Goal: Transaction & Acquisition: Purchase product/service

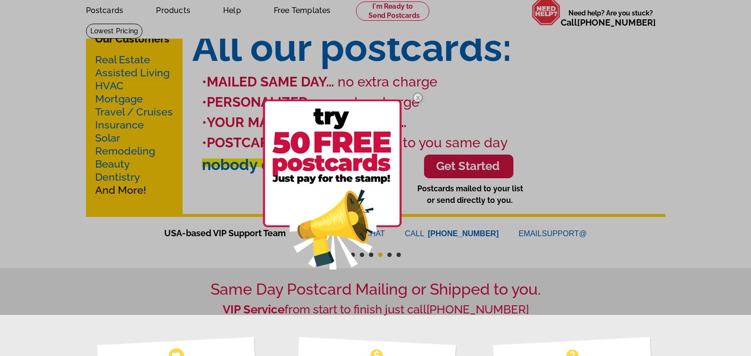
scroll to position [97, 0]
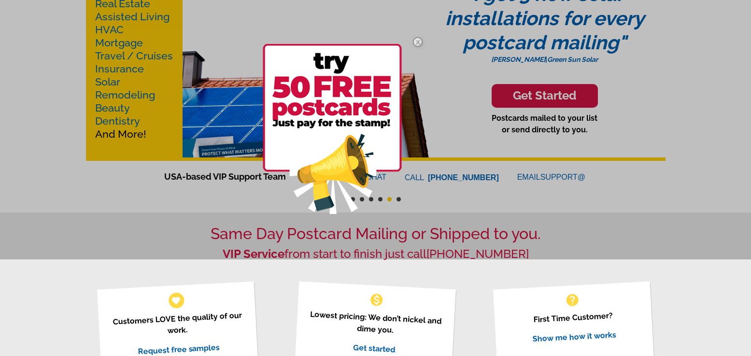
click at [323, 127] on img at bounding box center [332, 129] width 139 height 170
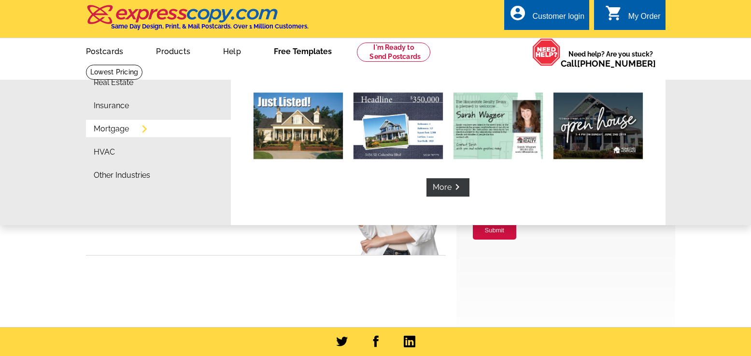
click at [99, 128] on link "Mortgage" at bounding box center [111, 129] width 35 height 8
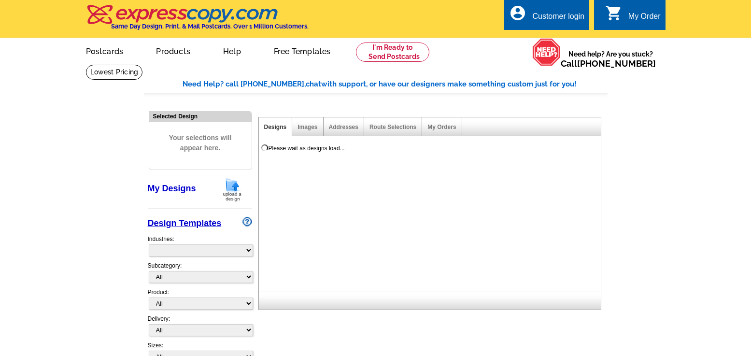
click at [730, 152] on main "Need Help? call 800-260-5887, chat with support, or have our designers make som…" at bounding box center [375, 239] width 751 height 351
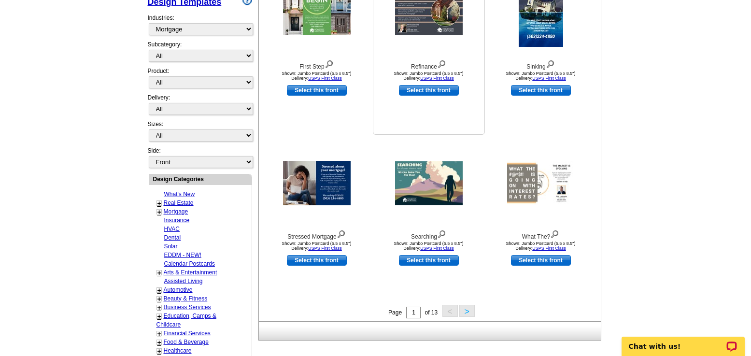
scroll to position [242, 0]
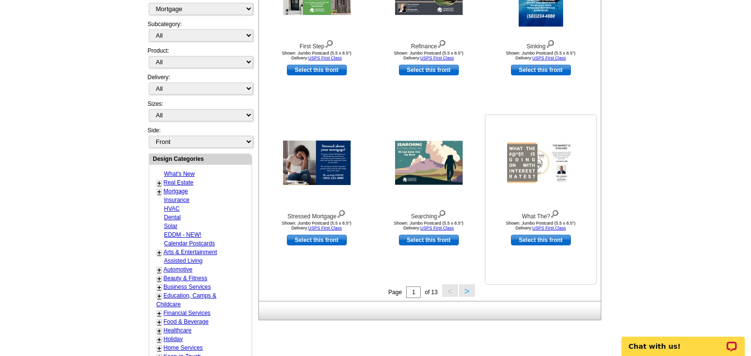
click at [523, 170] on img at bounding box center [541, 163] width 68 height 44
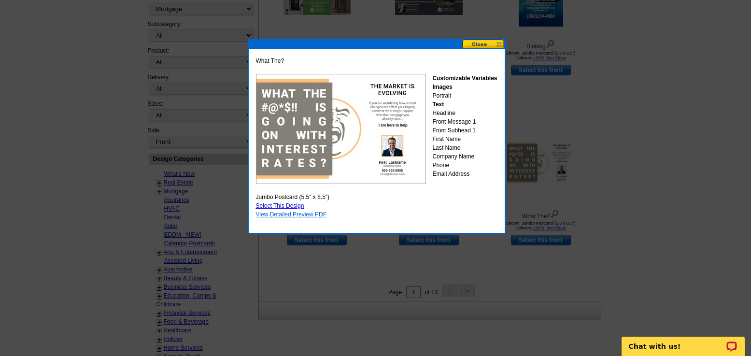
click at [310, 213] on link "View Detailed Preview PDF" at bounding box center [291, 214] width 71 height 7
click at [628, 165] on div at bounding box center [375, 56] width 751 height 597
click at [498, 44] on button at bounding box center [483, 44] width 43 height 9
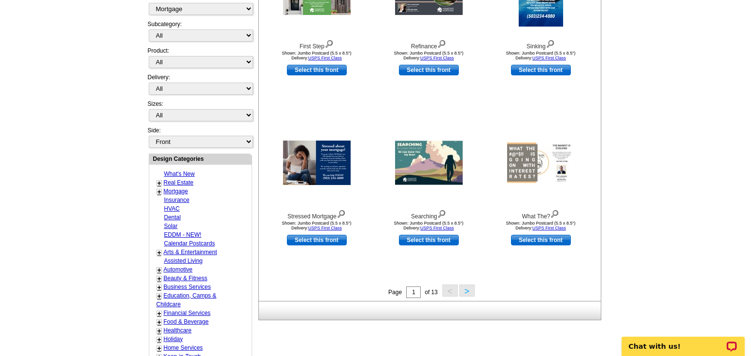
click at [466, 289] on button ">" at bounding box center [466, 290] width 15 height 12
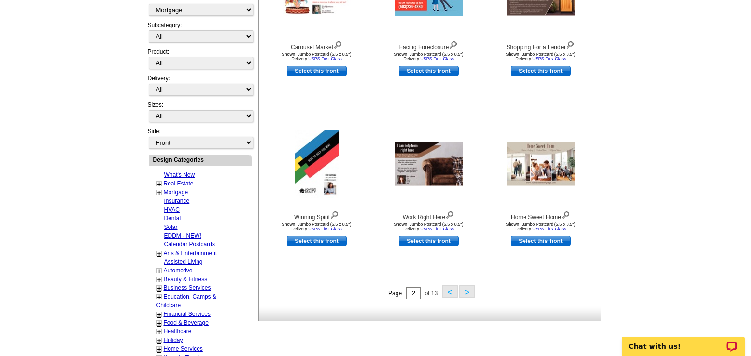
scroll to position [288, 0]
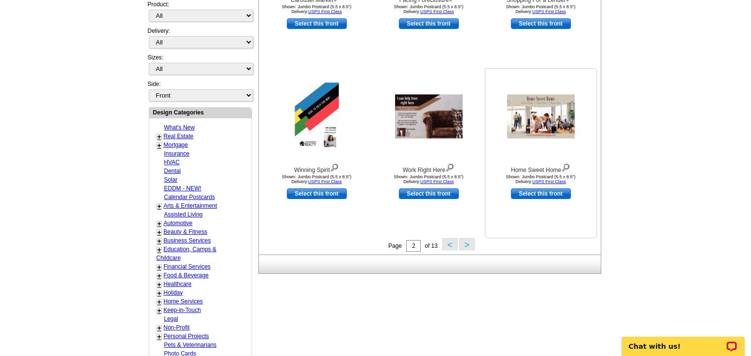
click at [555, 125] on img at bounding box center [541, 117] width 68 height 44
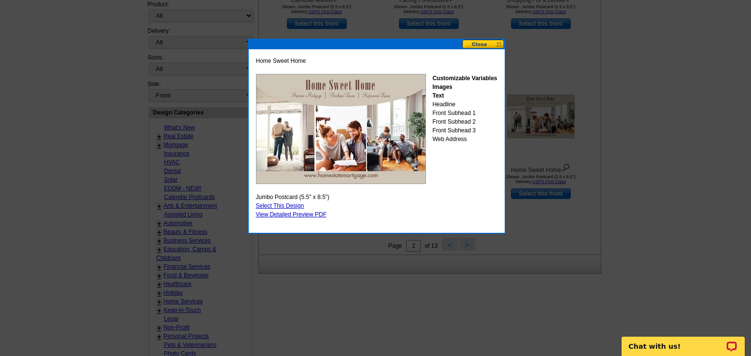
click at [478, 43] on button at bounding box center [483, 44] width 43 height 9
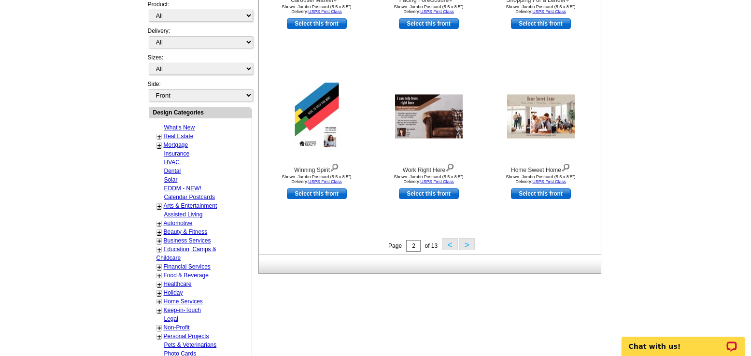
click at [463, 246] on button ">" at bounding box center [466, 244] width 15 height 12
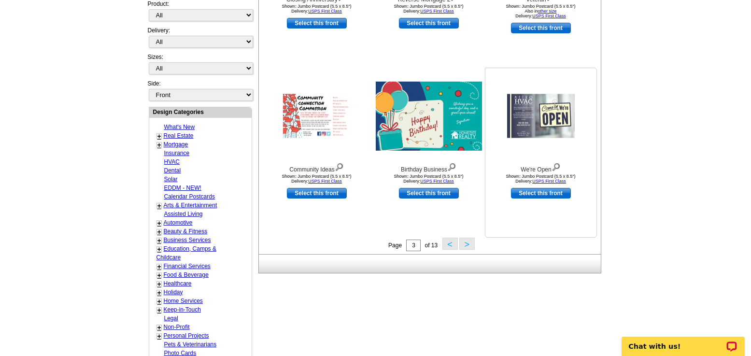
scroll to position [290, 0]
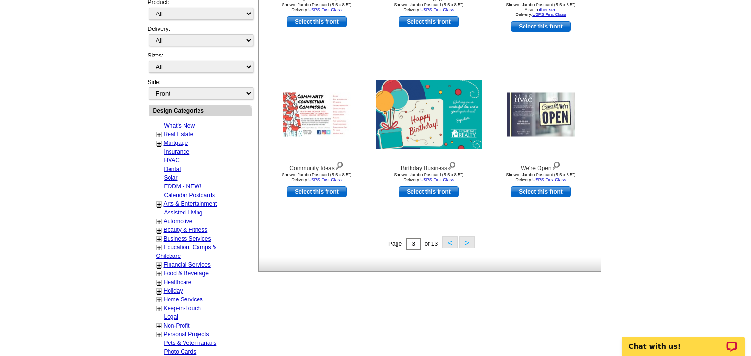
click at [466, 247] on button ">" at bounding box center [466, 242] width 15 height 12
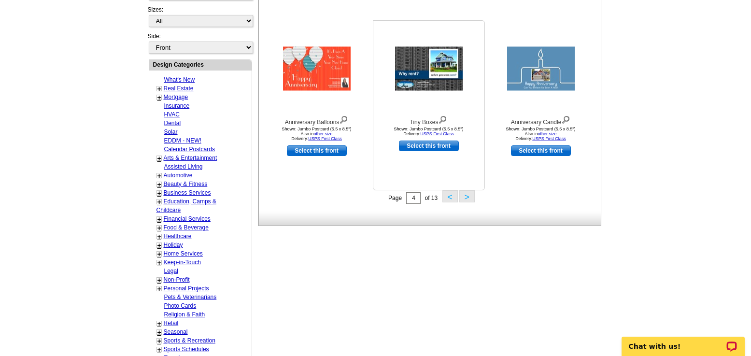
scroll to position [336, 0]
click at [468, 197] on button ">" at bounding box center [466, 196] width 15 height 12
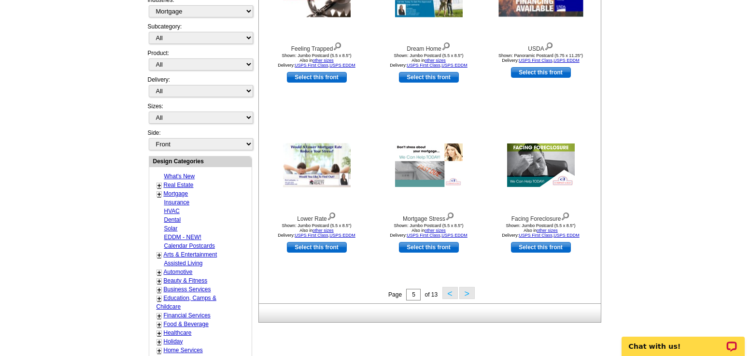
scroll to position [240, 0]
click at [434, 178] on img at bounding box center [429, 164] width 68 height 43
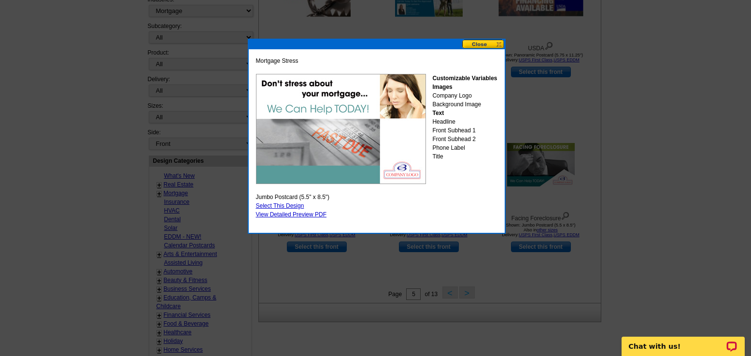
click at [480, 48] on button at bounding box center [483, 44] width 43 height 9
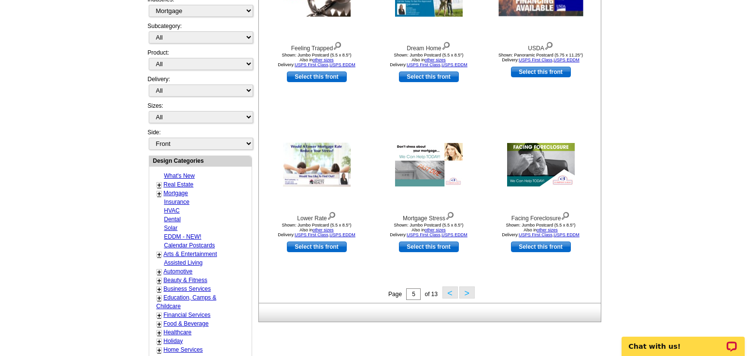
click at [467, 298] on button ">" at bounding box center [466, 292] width 15 height 12
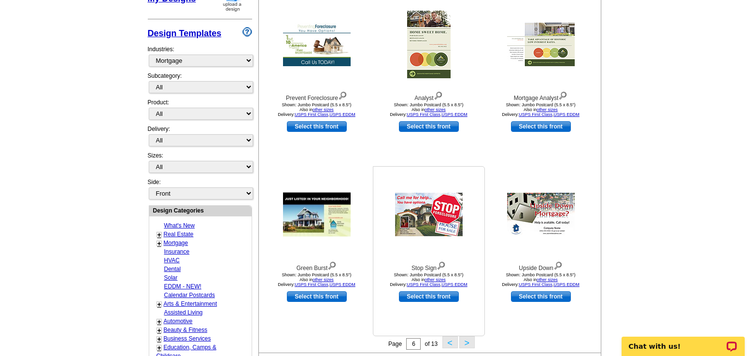
scroll to position [191, 0]
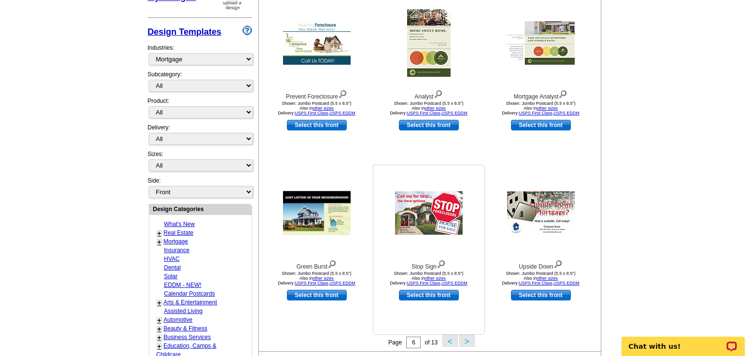
click at [442, 231] on img at bounding box center [429, 212] width 68 height 43
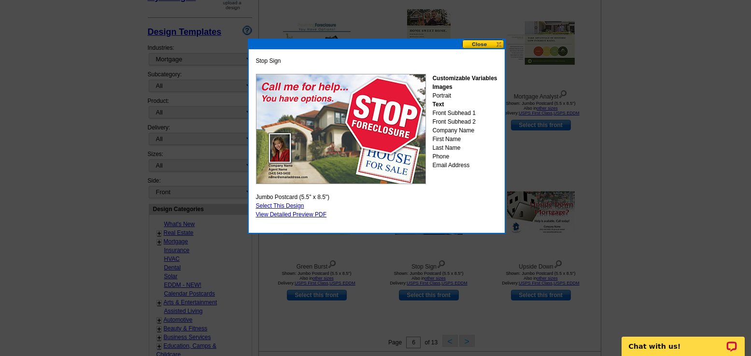
click at [491, 44] on button at bounding box center [483, 44] width 43 height 9
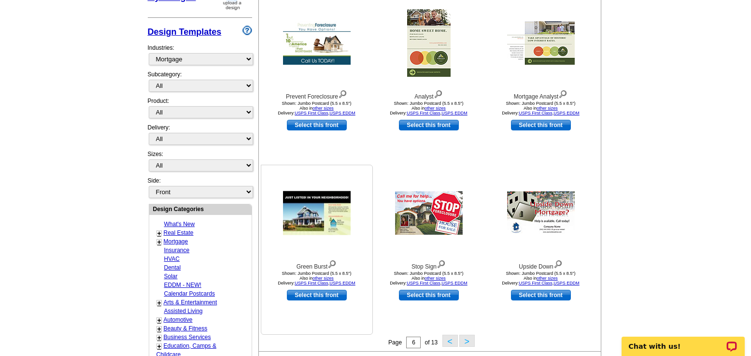
click at [320, 227] on img at bounding box center [317, 213] width 68 height 44
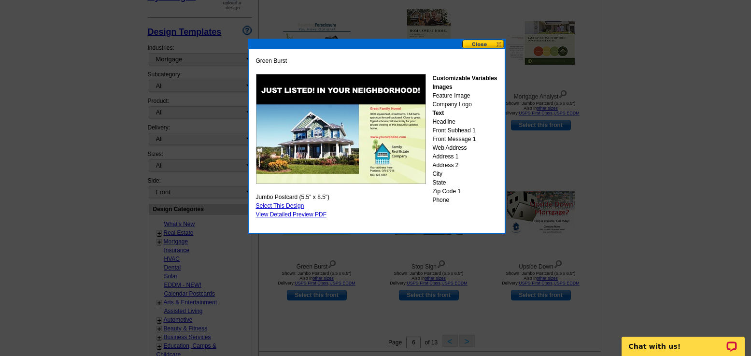
click at [382, 265] on div at bounding box center [375, 82] width 751 height 547
click at [491, 46] on button at bounding box center [483, 44] width 43 height 9
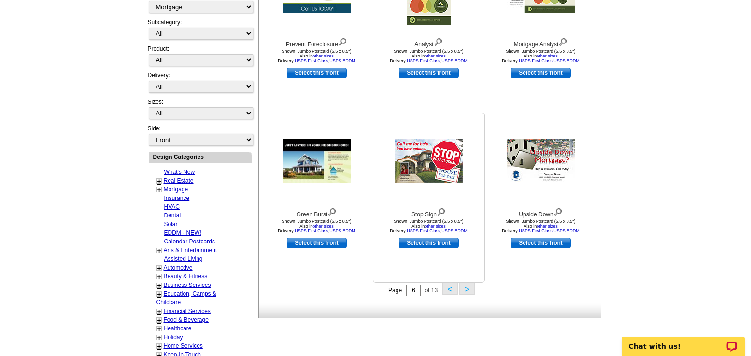
scroll to position [433, 0]
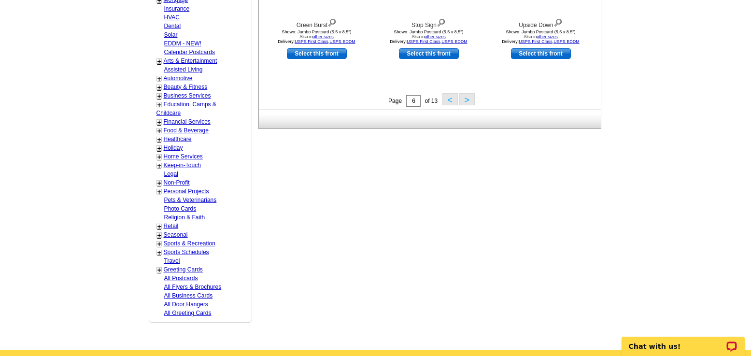
click at [461, 99] on button ">" at bounding box center [466, 99] width 15 height 12
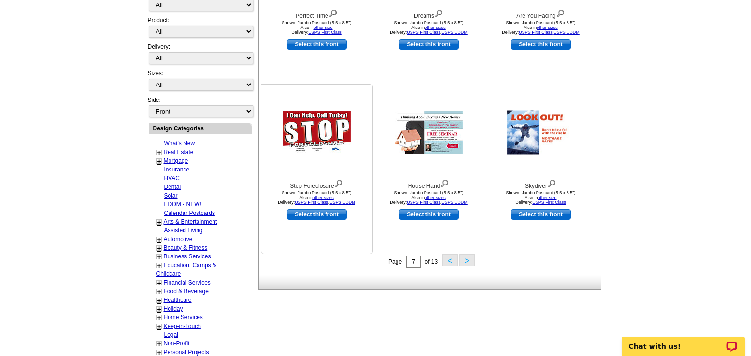
scroll to position [288, 0]
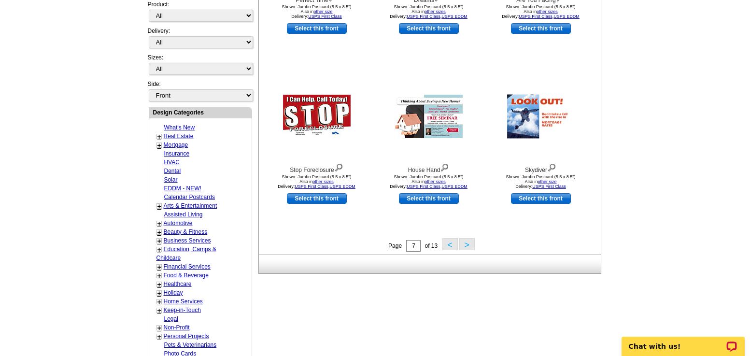
click at [468, 245] on button ">" at bounding box center [466, 244] width 15 height 12
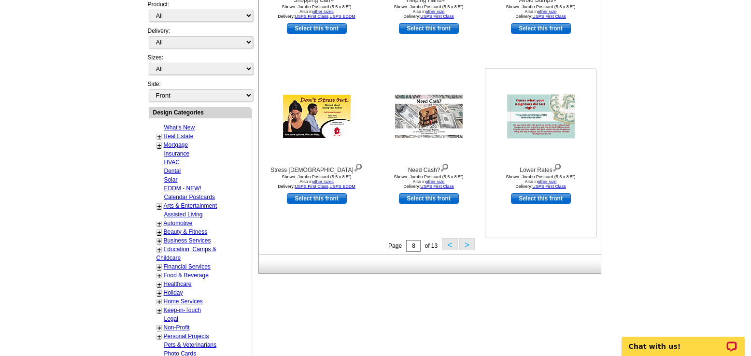
click at [539, 119] on img at bounding box center [541, 117] width 68 height 44
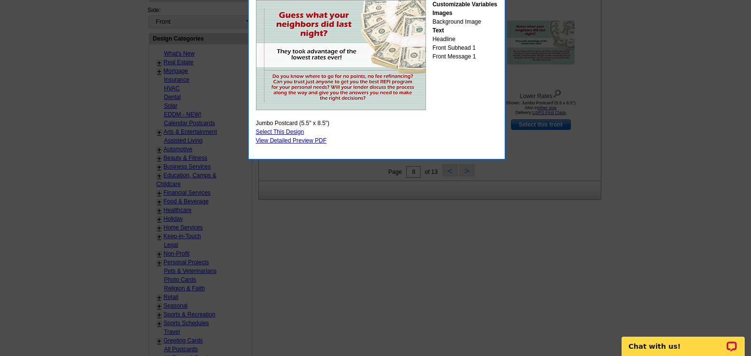
scroll to position [384, 0]
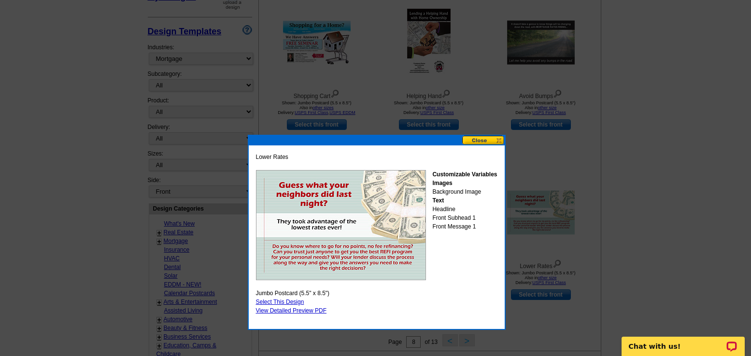
scroll to position [193, 0]
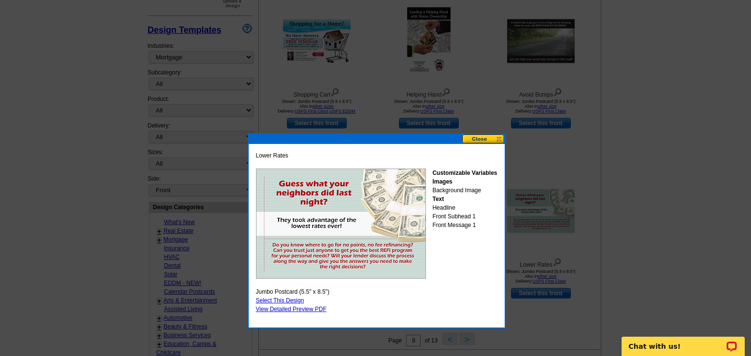
click at [483, 138] on button at bounding box center [483, 138] width 43 height 9
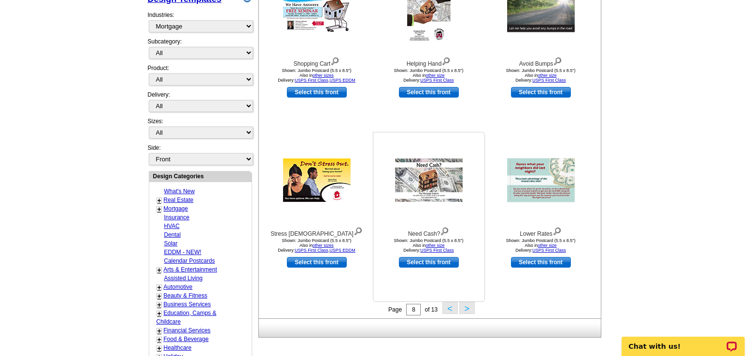
scroll to position [242, 0]
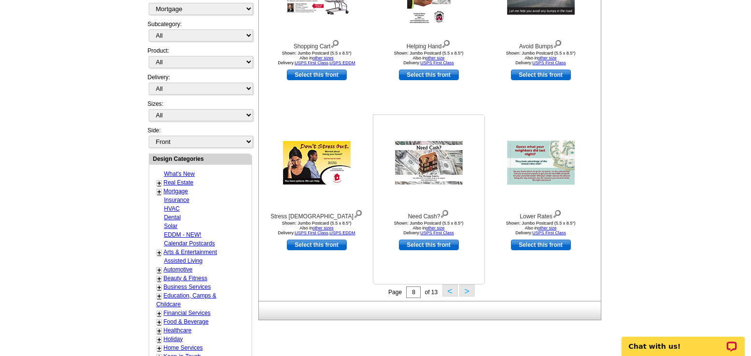
click at [436, 163] on img at bounding box center [429, 162] width 68 height 43
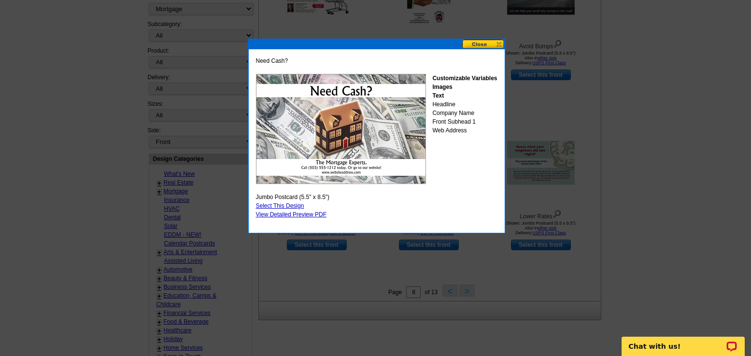
click at [479, 46] on button at bounding box center [483, 44] width 43 height 9
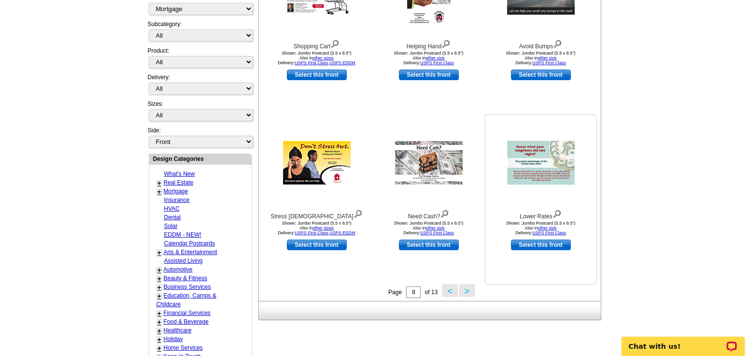
click at [538, 175] on img at bounding box center [541, 163] width 68 height 44
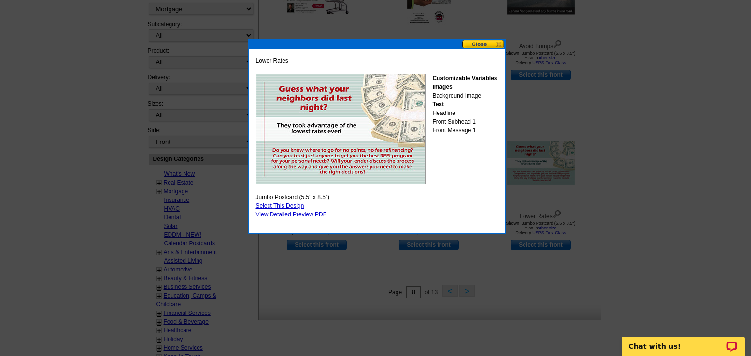
click at [498, 44] on button at bounding box center [483, 44] width 43 height 9
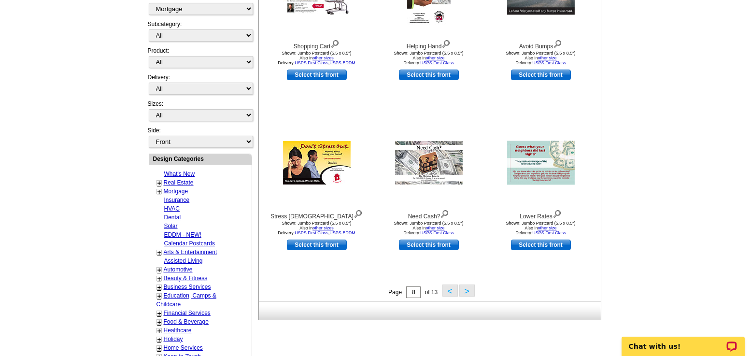
click at [467, 293] on button ">" at bounding box center [466, 290] width 15 height 12
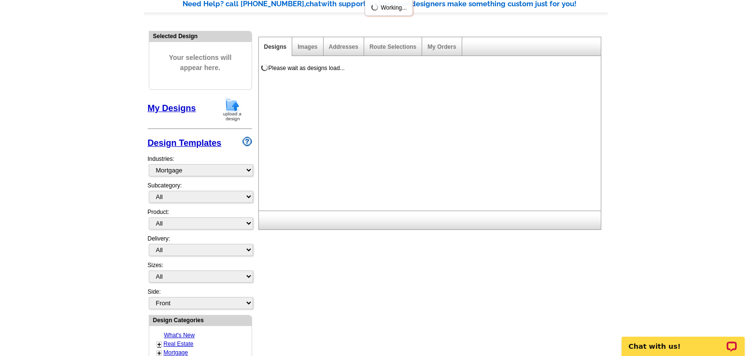
scroll to position [48, 0]
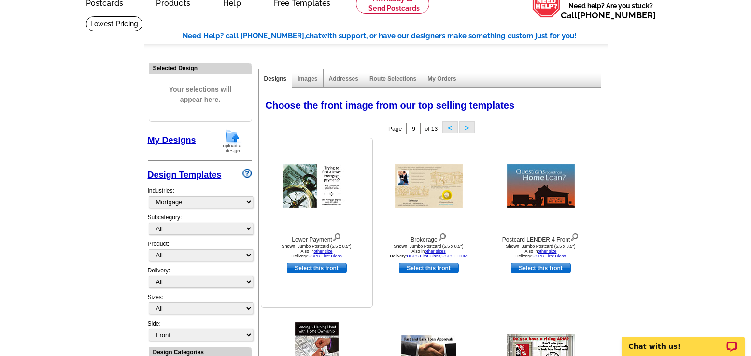
click at [315, 200] on img at bounding box center [317, 185] width 68 height 43
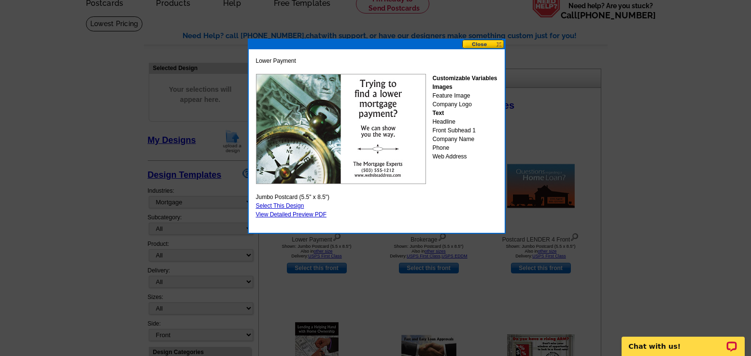
click at [469, 42] on button at bounding box center [483, 44] width 43 height 9
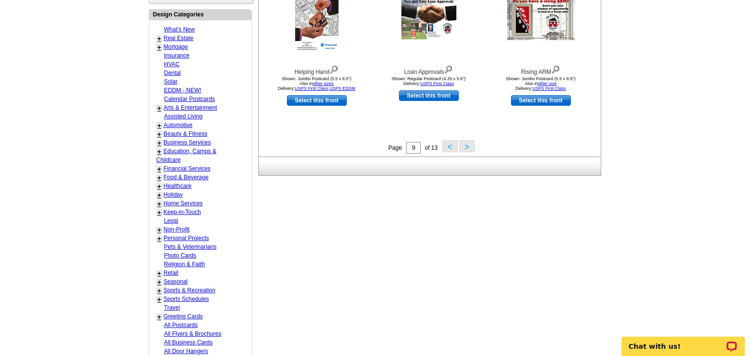
scroll to position [386, 0]
click at [468, 145] on button ">" at bounding box center [466, 146] width 15 height 12
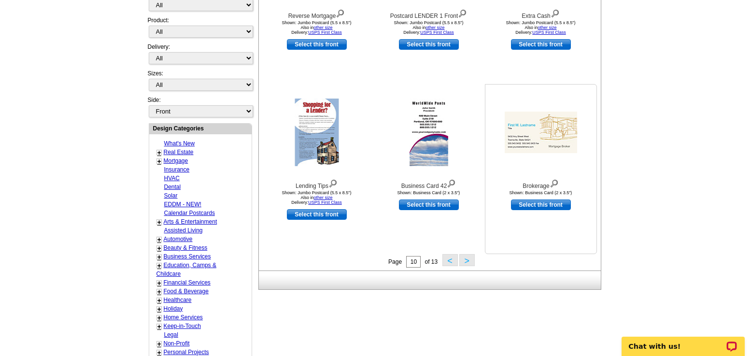
scroll to position [384, 0]
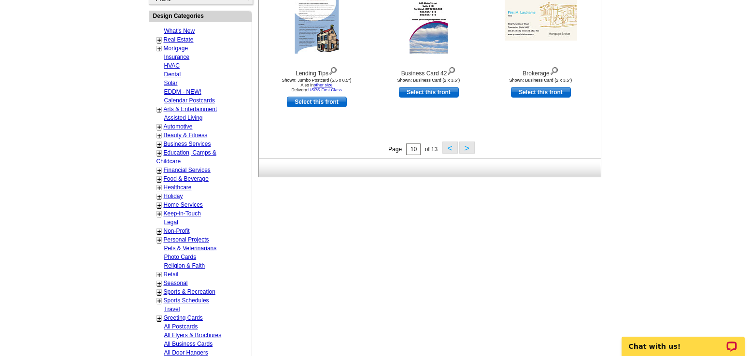
click at [468, 152] on button ">" at bounding box center [466, 148] width 15 height 12
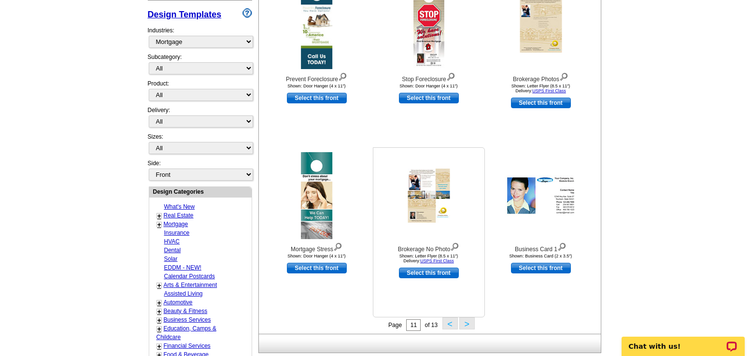
scroll to position [191, 0]
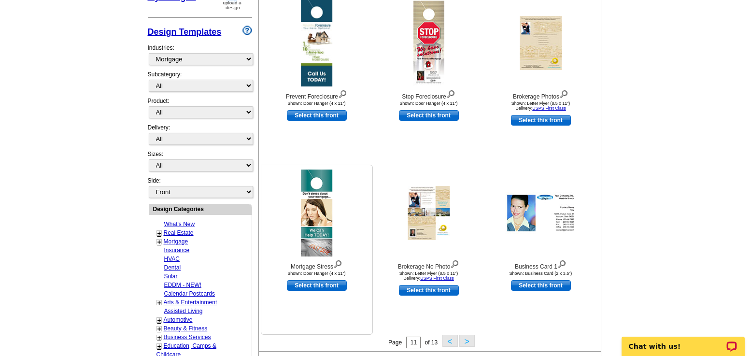
click at [323, 218] on img at bounding box center [317, 213] width 32 height 87
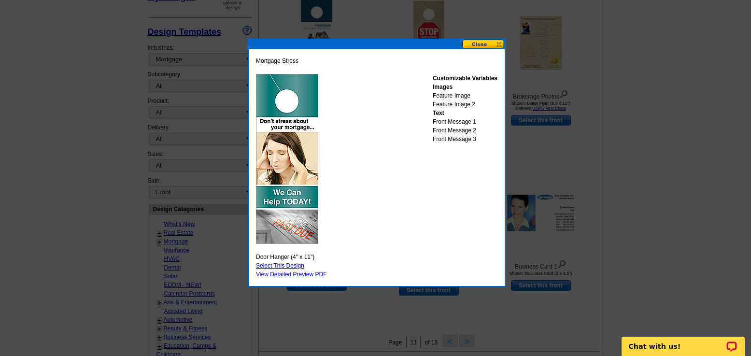
click at [484, 47] on button at bounding box center [483, 44] width 43 height 9
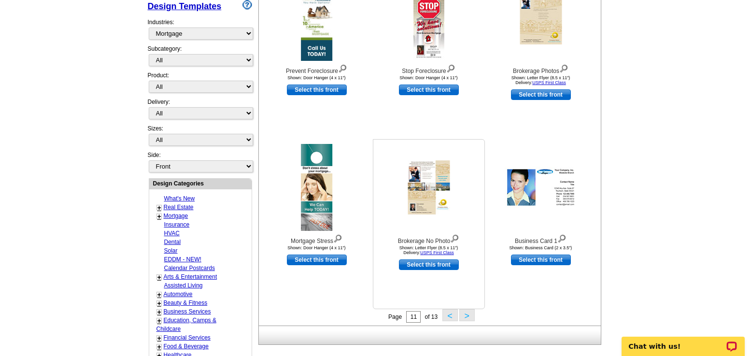
scroll to position [240, 0]
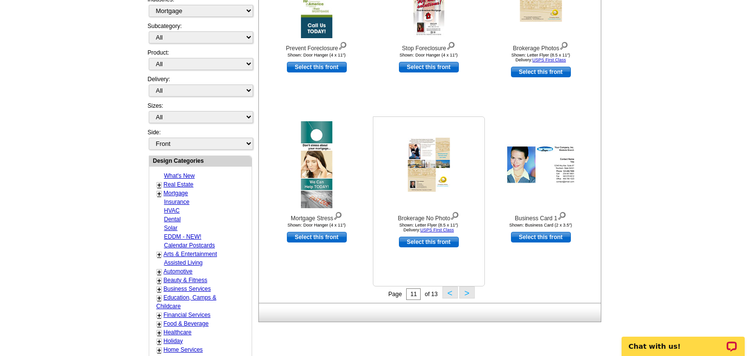
click at [433, 168] on img at bounding box center [429, 165] width 42 height 54
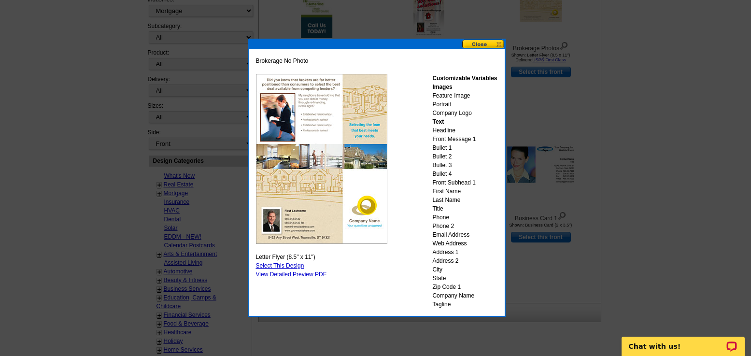
click at [480, 47] on button at bounding box center [483, 44] width 43 height 9
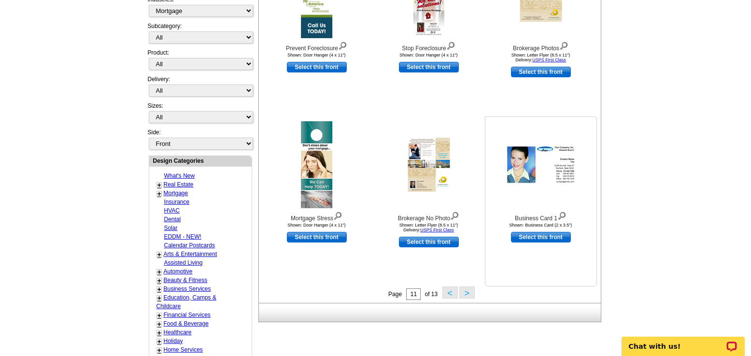
click at [547, 179] on img at bounding box center [541, 165] width 72 height 42
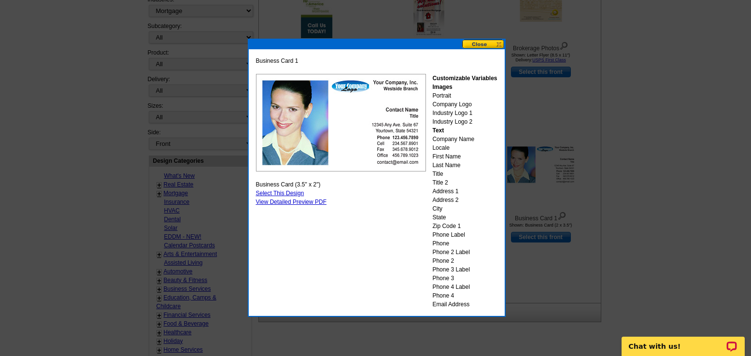
click at [473, 53] on div "Business Card 1 Customizable Variables Images Portrait Company Logo Industry Lo…" at bounding box center [377, 182] width 256 height 267
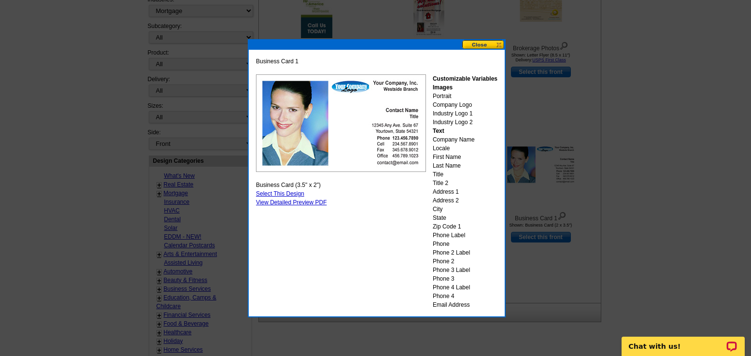
click at [484, 45] on button at bounding box center [483, 44] width 43 height 9
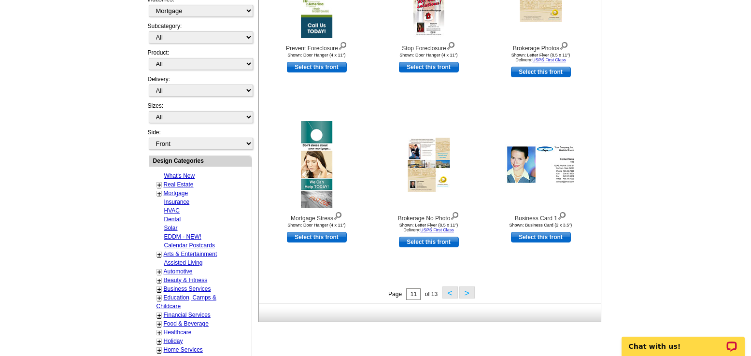
click at [466, 295] on button ">" at bounding box center [466, 292] width 15 height 12
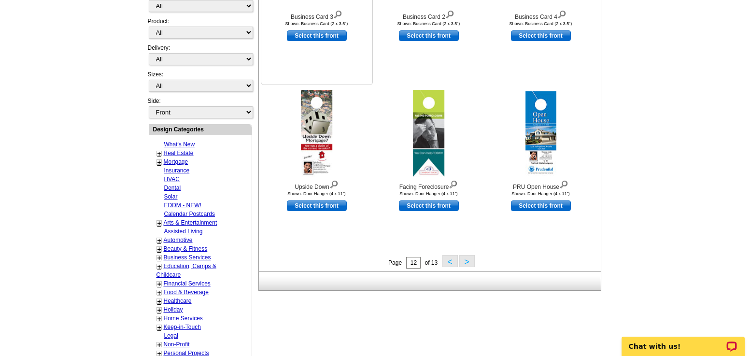
scroll to position [288, 0]
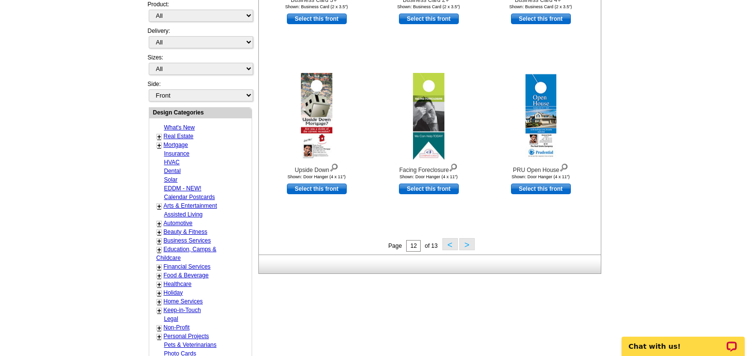
click at [468, 246] on button ">" at bounding box center [466, 244] width 15 height 12
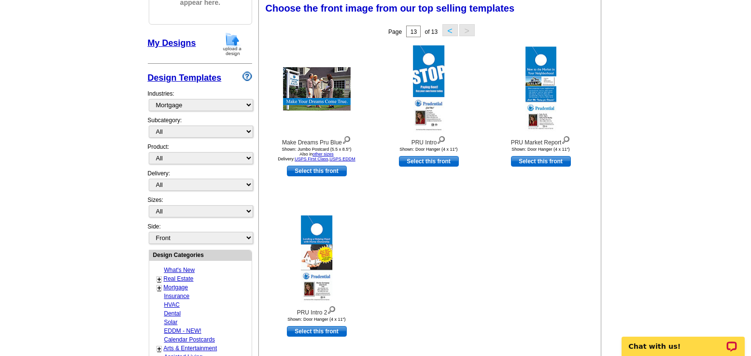
scroll to position [143, 0]
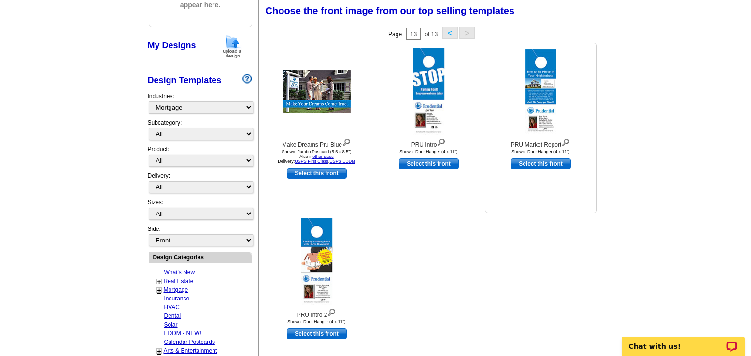
click at [538, 106] on img at bounding box center [541, 91] width 31 height 85
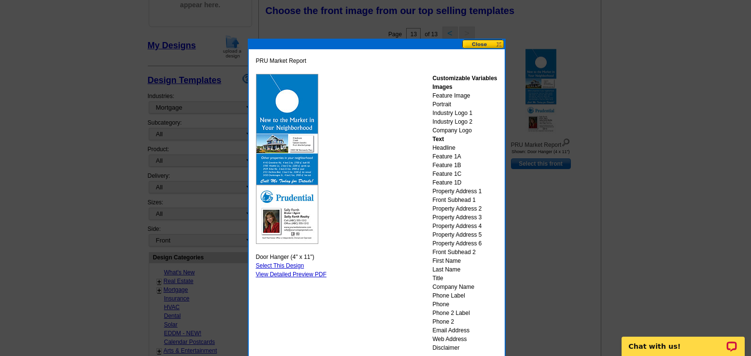
scroll to position [191, 0]
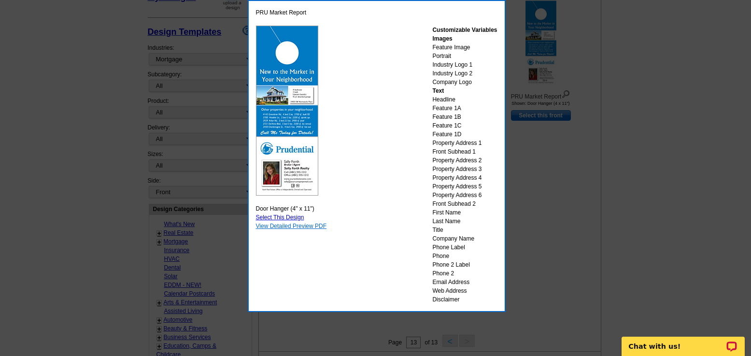
click at [294, 225] on link "View Detailed Preview PDF" at bounding box center [291, 226] width 71 height 7
drag, startPoint x: 637, startPoint y: 187, endPoint x: 616, endPoint y: 185, distance: 20.9
click at [632, 187] on div at bounding box center [375, 82] width 751 height 547
click at [574, 198] on div at bounding box center [375, 82] width 751 height 547
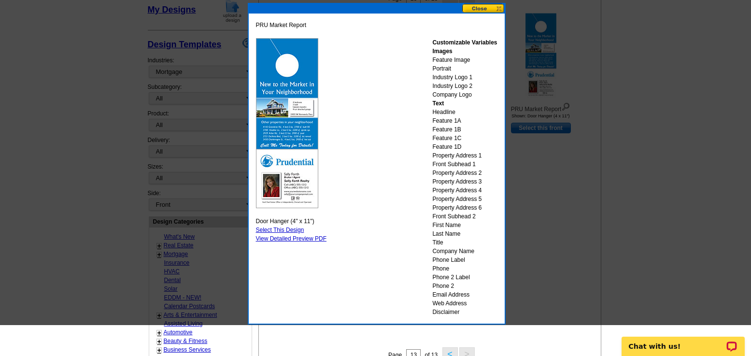
scroll to position [143, 0]
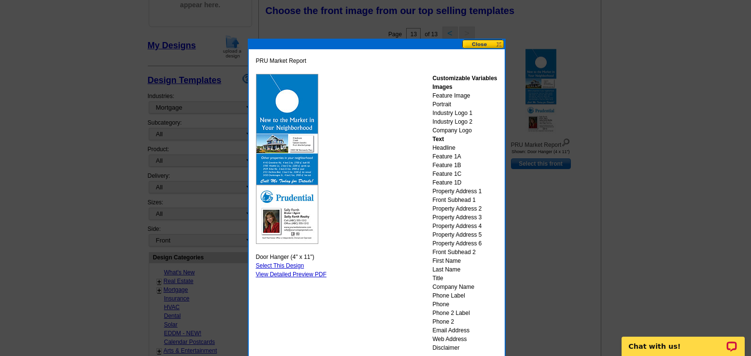
click at [467, 44] on button at bounding box center [483, 44] width 43 height 9
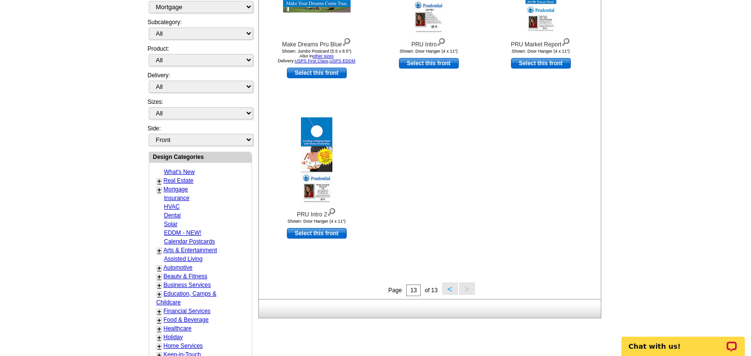
scroll to position [240, 0]
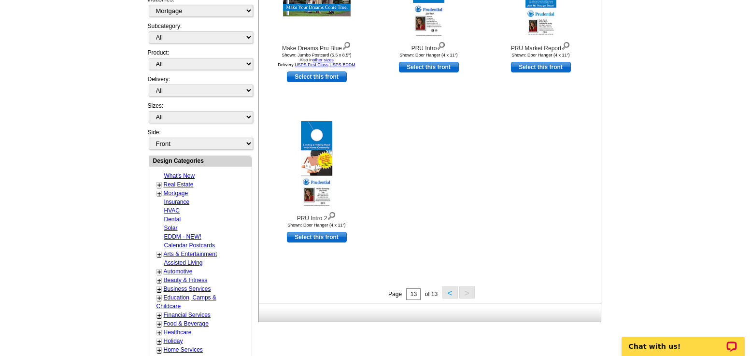
click at [178, 183] on link "Real Estate" at bounding box center [179, 184] width 30 height 7
select select "785"
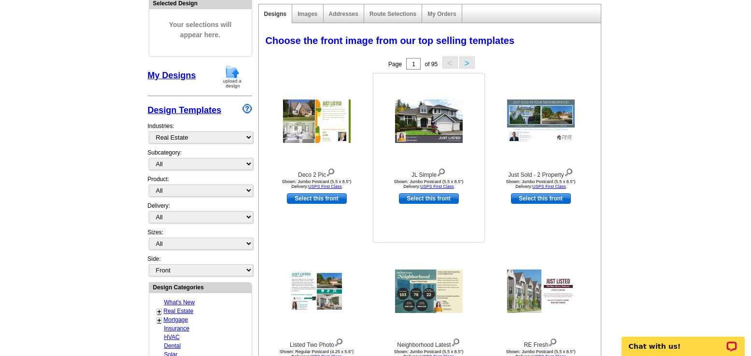
scroll to position [336, 0]
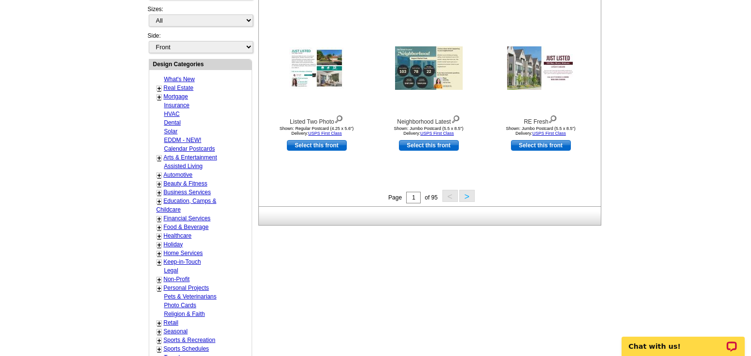
click at [472, 202] on button ">" at bounding box center [466, 196] width 15 height 12
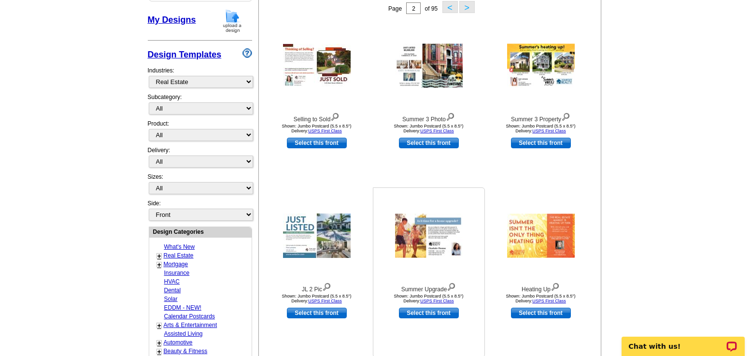
scroll to position [191, 0]
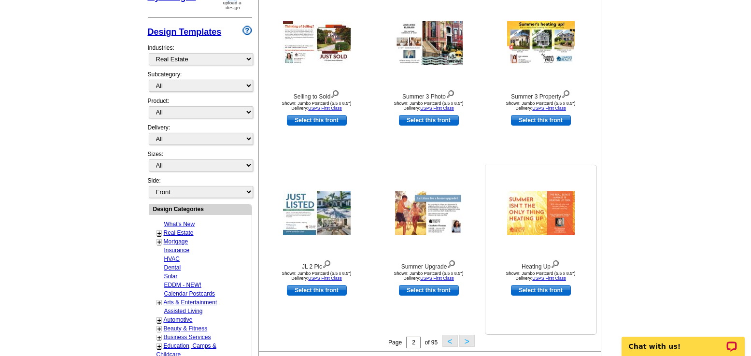
click at [551, 213] on img at bounding box center [541, 213] width 68 height 44
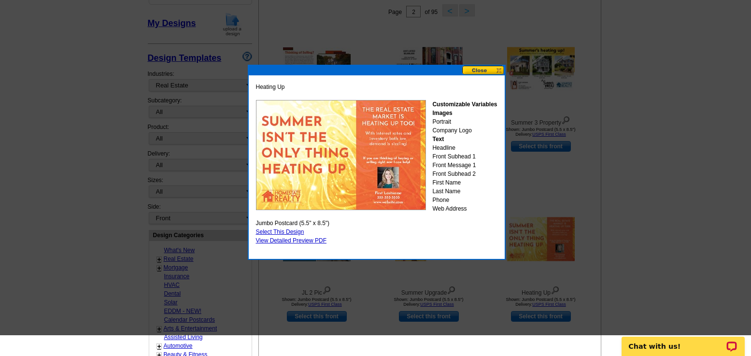
scroll to position [143, 0]
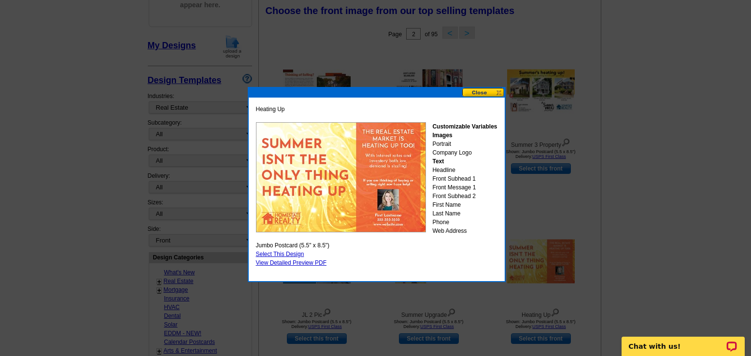
click at [479, 94] on button at bounding box center [483, 92] width 43 height 9
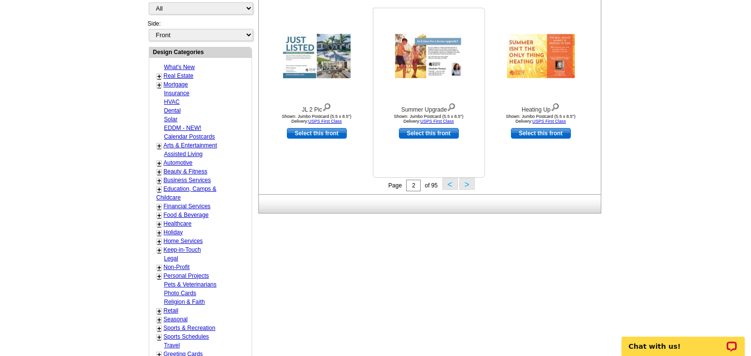
scroll to position [433, 0]
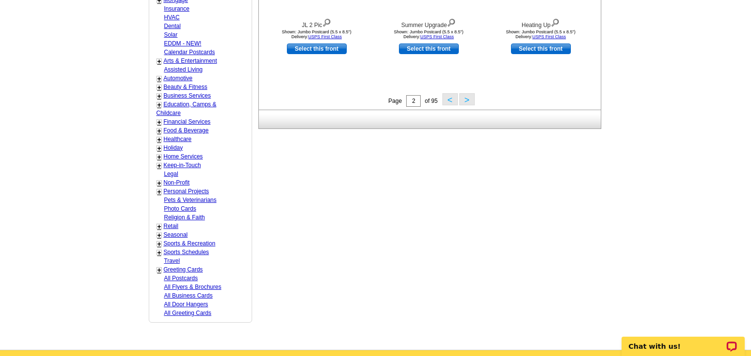
click at [462, 99] on button ">" at bounding box center [466, 99] width 15 height 12
click at [465, 105] on button ">" at bounding box center [466, 99] width 15 height 12
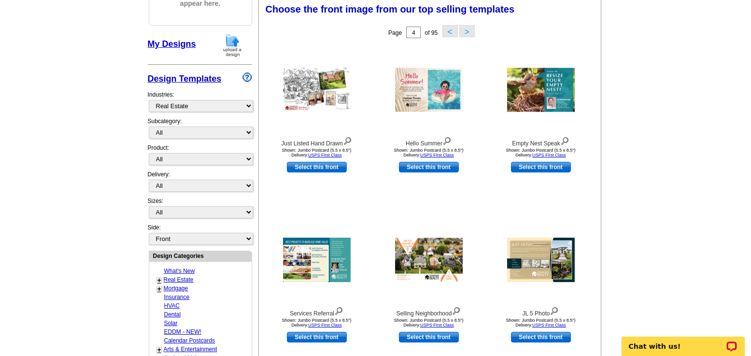
scroll to position [143, 0]
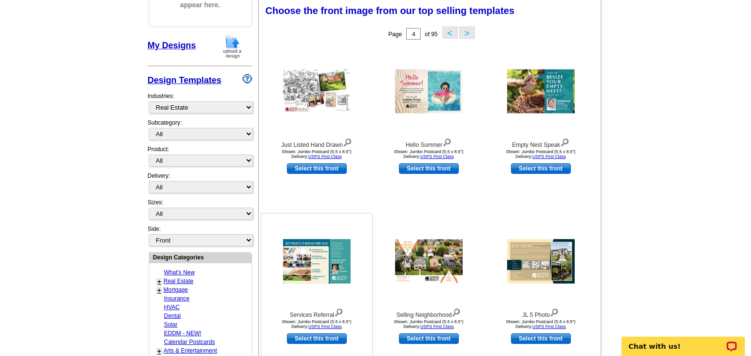
click at [327, 265] on img at bounding box center [317, 261] width 68 height 44
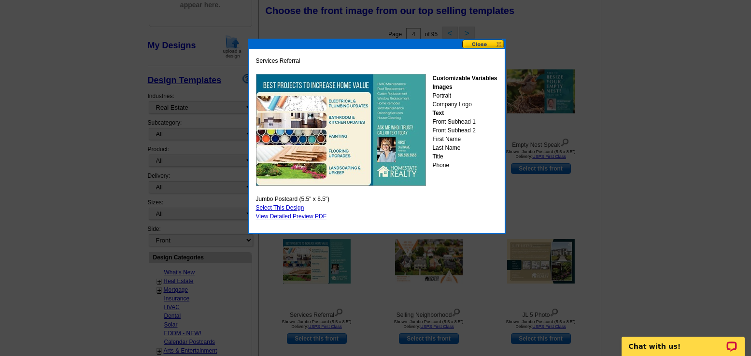
click at [287, 207] on link "Select This Design" at bounding box center [280, 207] width 48 height 7
select select "2"
select select "back"
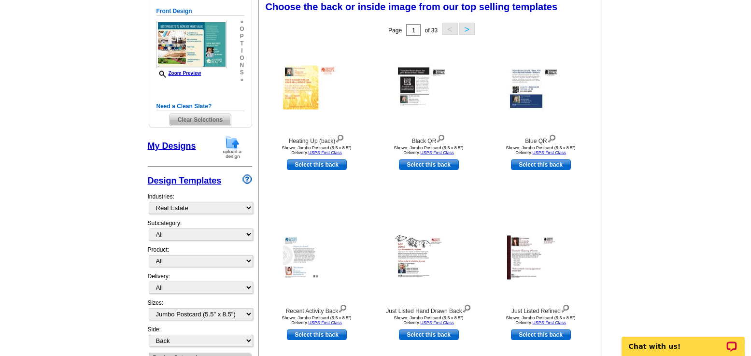
scroll to position [0, 0]
